Goal: Navigation & Orientation: Find specific page/section

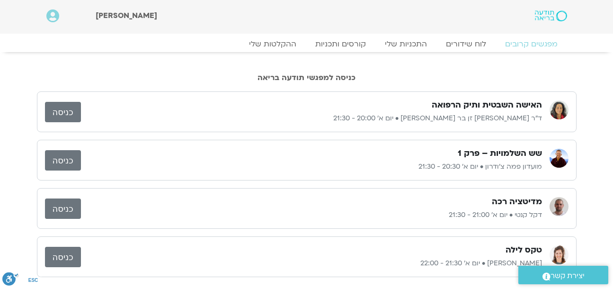
click at [65, 161] on link "כניסה" at bounding box center [63, 160] width 36 height 20
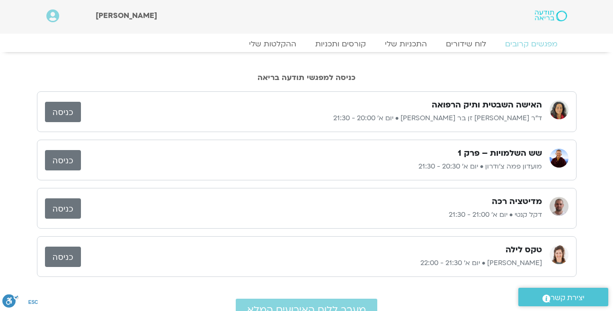
click at [62, 208] on link "כניסה" at bounding box center [63, 208] width 36 height 20
